Goal: Task Accomplishment & Management: Use online tool/utility

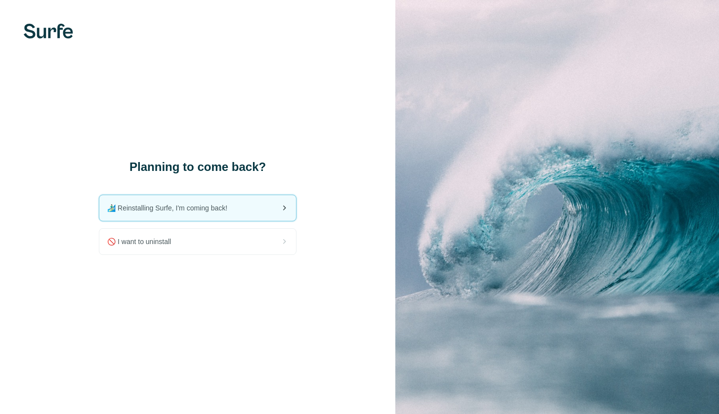
click at [185, 206] on span "🏄🏻‍♂️ Reinstalling Surfe, I'm coming back!" at bounding box center [171, 208] width 128 height 10
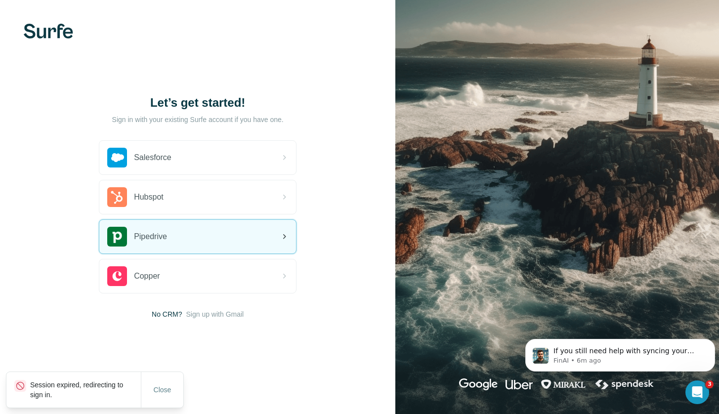
click at [164, 241] on span "Pipedrive" at bounding box center [150, 237] width 33 height 12
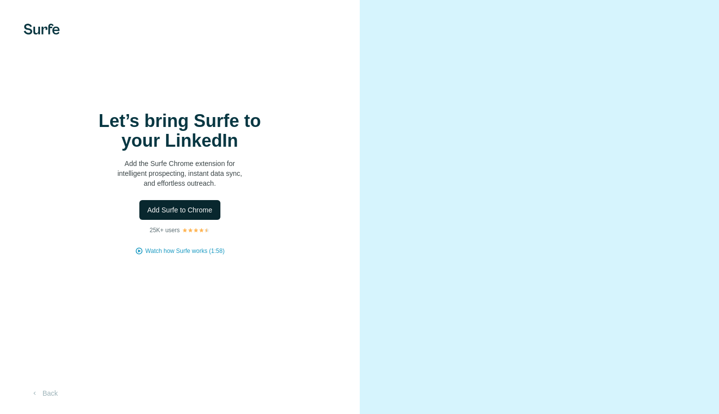
click at [195, 212] on span "Add Surfe to Chrome" at bounding box center [179, 210] width 65 height 10
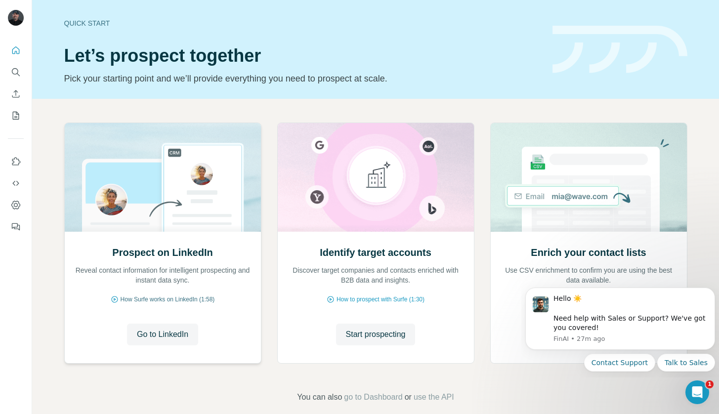
scroll to position [13, 0]
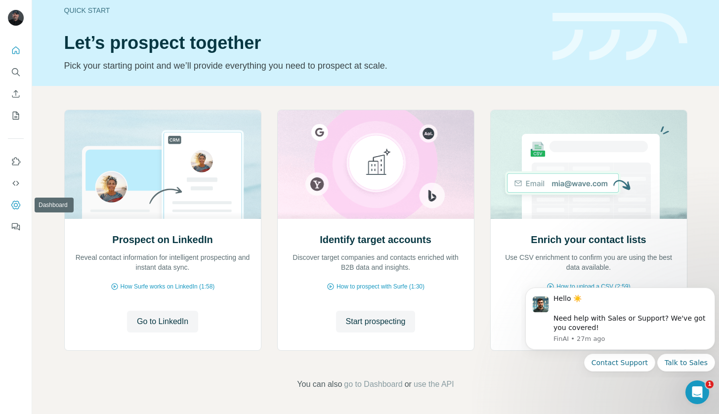
click at [11, 199] on button "Dashboard" at bounding box center [16, 205] width 16 height 18
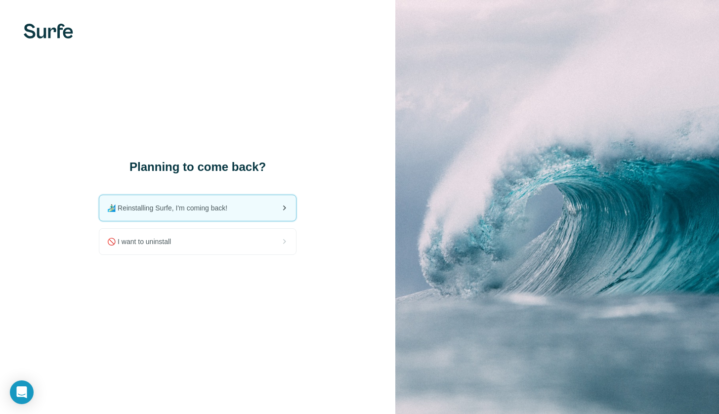
click at [188, 211] on span "🏄🏻‍♂️ Reinstalling Surfe, I'm coming back!" at bounding box center [171, 208] width 128 height 10
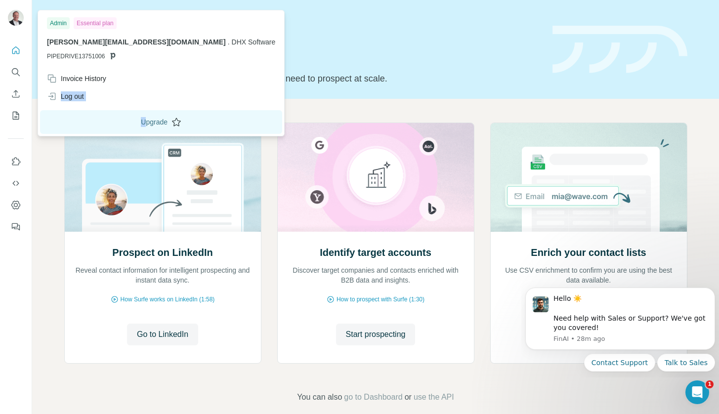
drag, startPoint x: 100, startPoint y: 100, endPoint x: 104, endPoint y: 115, distance: 15.3
click at [103, 114] on div "Admin Essential plan [PERSON_NAME][EMAIL_ADDRESS][DOMAIN_NAME] . DHX Software P…" at bounding box center [161, 73] width 242 height 122
click at [8, 15] on img at bounding box center [16, 18] width 16 height 16
